Goal: Browse casually

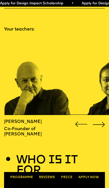
scroll to position [521, 0]
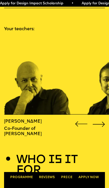
click at [101, 120] on div "Next slide" at bounding box center [98, 124] width 15 height 8
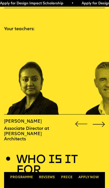
click at [101, 122] on div "Next slide" at bounding box center [98, 124] width 15 height 8
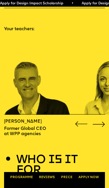
click at [102, 120] on div "Next slide" at bounding box center [98, 124] width 15 height 8
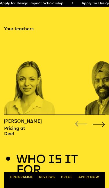
click at [104, 120] on div "Next slide" at bounding box center [98, 124] width 15 height 8
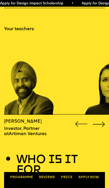
click at [101, 120] on div "Next slide" at bounding box center [98, 124] width 15 height 8
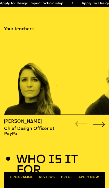
click at [103, 120] on div "Next slide" at bounding box center [98, 124] width 15 height 8
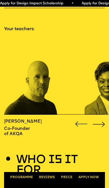
click at [77, 120] on div "Previous slide" at bounding box center [80, 124] width 15 height 8
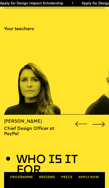
click at [103, 120] on div "Next slide" at bounding box center [98, 124] width 15 height 8
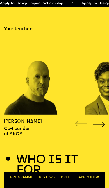
click at [102, 120] on div "Next slide" at bounding box center [98, 124] width 15 height 8
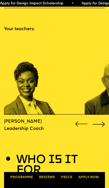
click at [100, 120] on div "Next slide" at bounding box center [98, 124] width 15 height 8
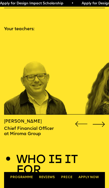
click at [104, 120] on div "Next slide" at bounding box center [98, 124] width 15 height 8
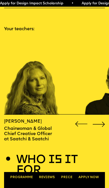
click at [102, 120] on div "Next slide" at bounding box center [98, 124] width 15 height 8
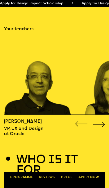
click at [102, 120] on div "Next slide" at bounding box center [98, 124] width 15 height 8
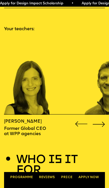
click at [100, 120] on div "Next slide" at bounding box center [98, 124] width 15 height 8
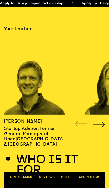
click at [101, 120] on div "Next slide" at bounding box center [98, 124] width 15 height 8
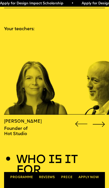
click at [103, 120] on div "Next slide" at bounding box center [98, 124] width 15 height 8
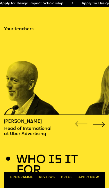
click at [103, 120] on div "Next slide" at bounding box center [98, 124] width 15 height 8
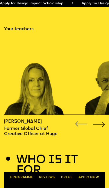
click at [104, 120] on div "Next slide" at bounding box center [98, 124] width 15 height 8
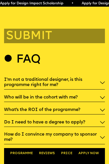
scroll to position [1725, 0]
